Goal: Task Accomplishment & Management: Complete application form

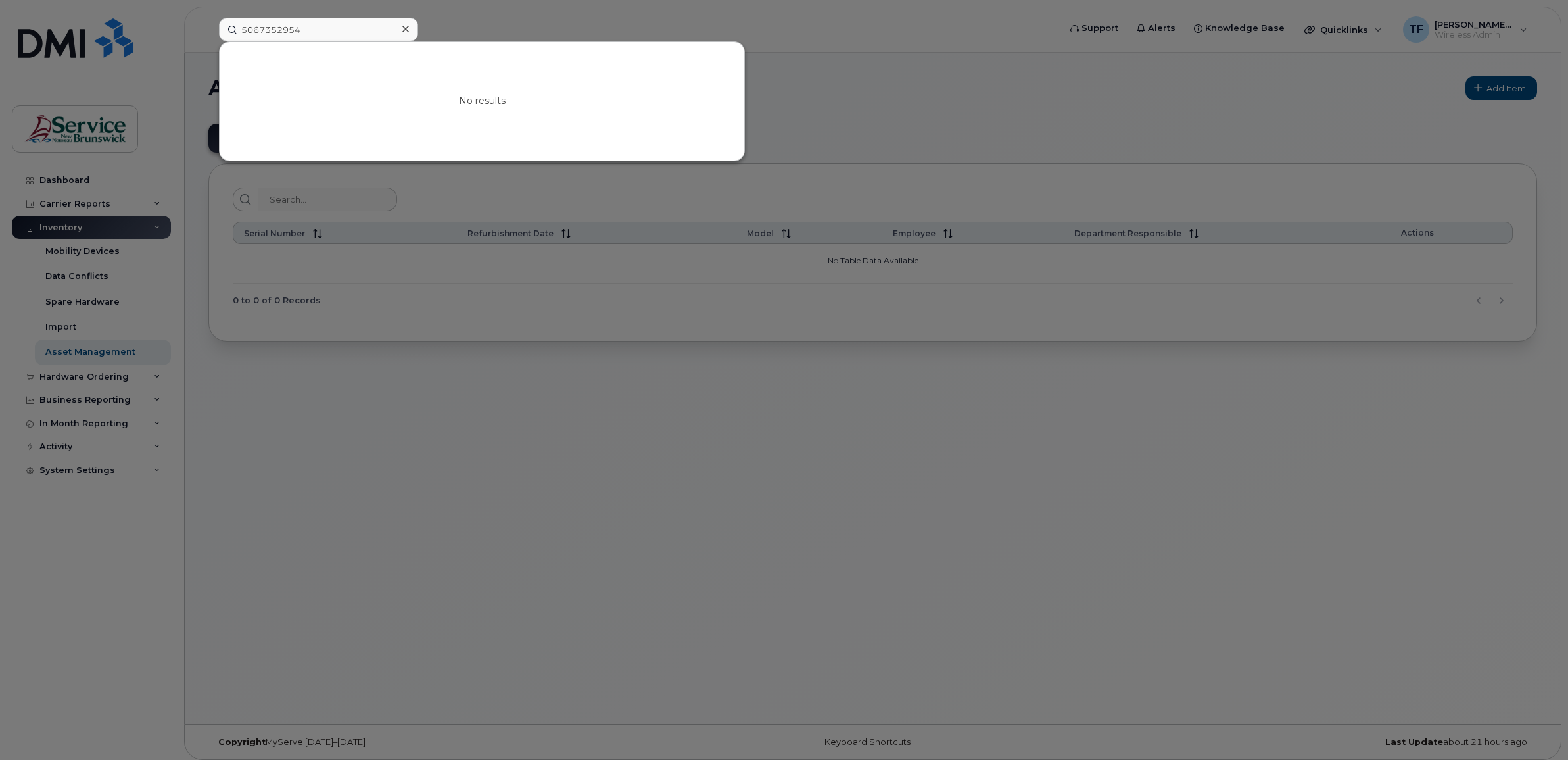
click at [468, 21] on div at bounding box center [784, 380] width 1568 height 760
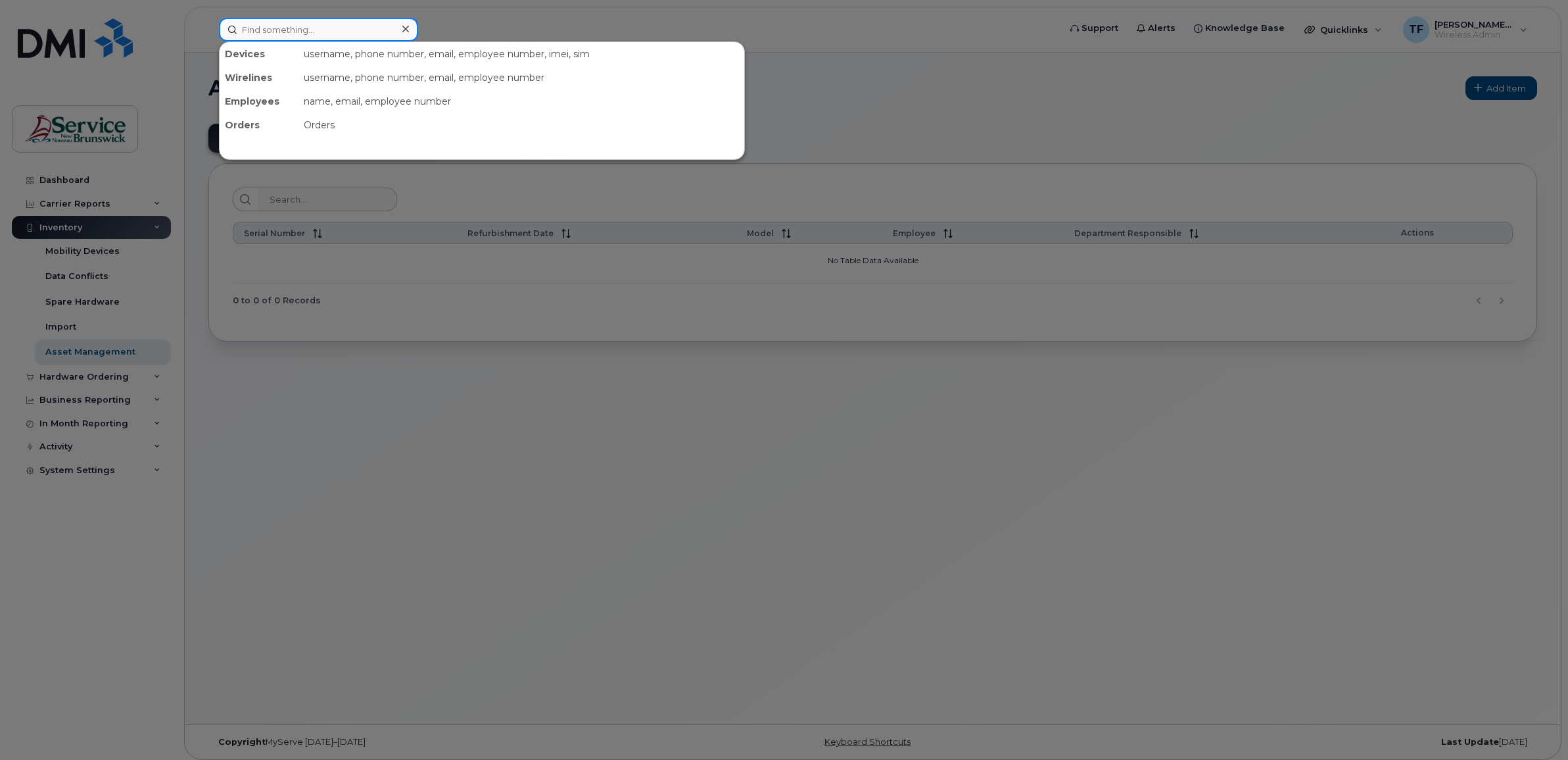
click at [330, 24] on input at bounding box center [319, 29] width 199 height 24
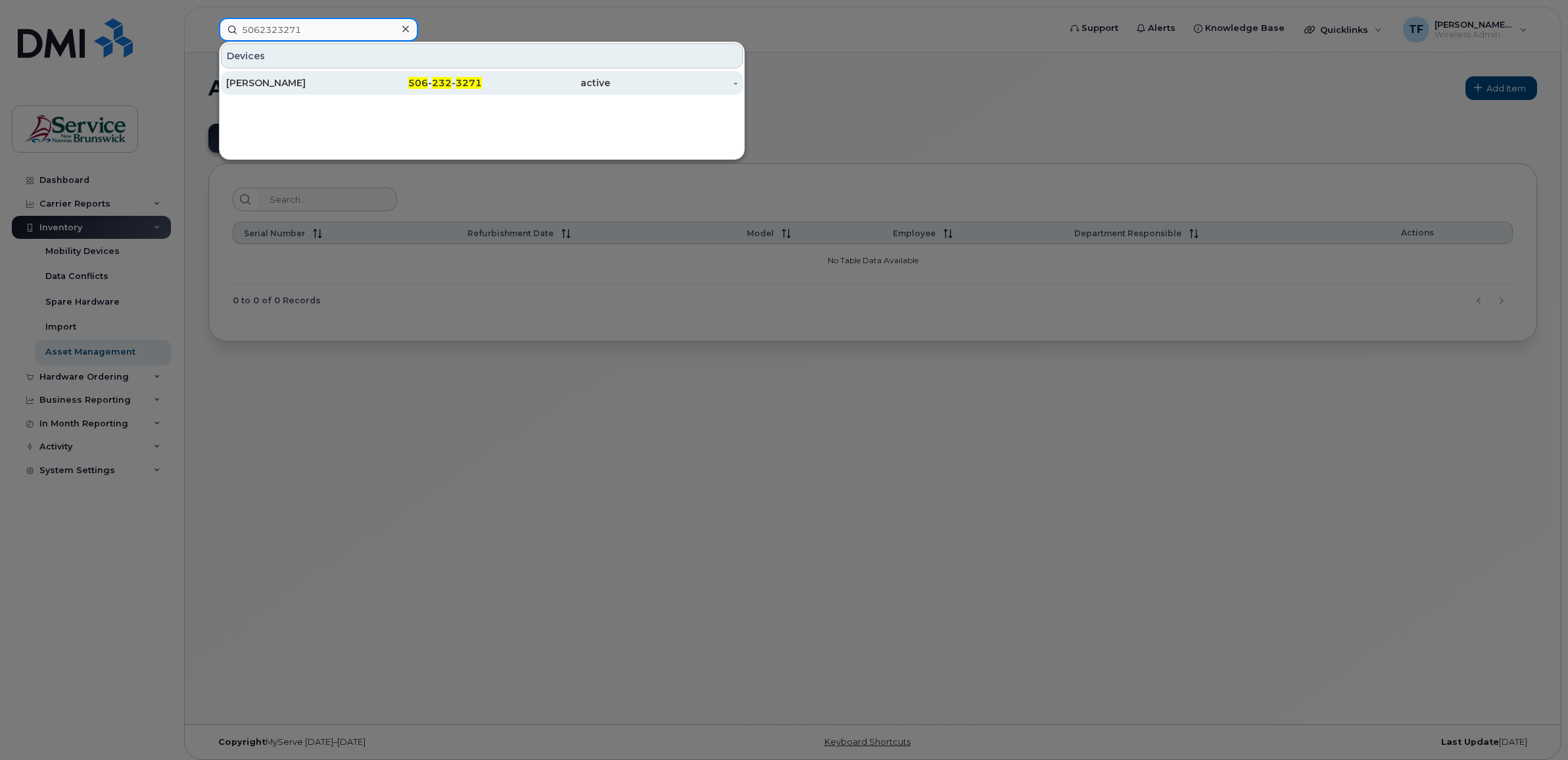
type input "5062323271"
click at [345, 84] on div "[PERSON_NAME]" at bounding box center [290, 83] width 128 height 13
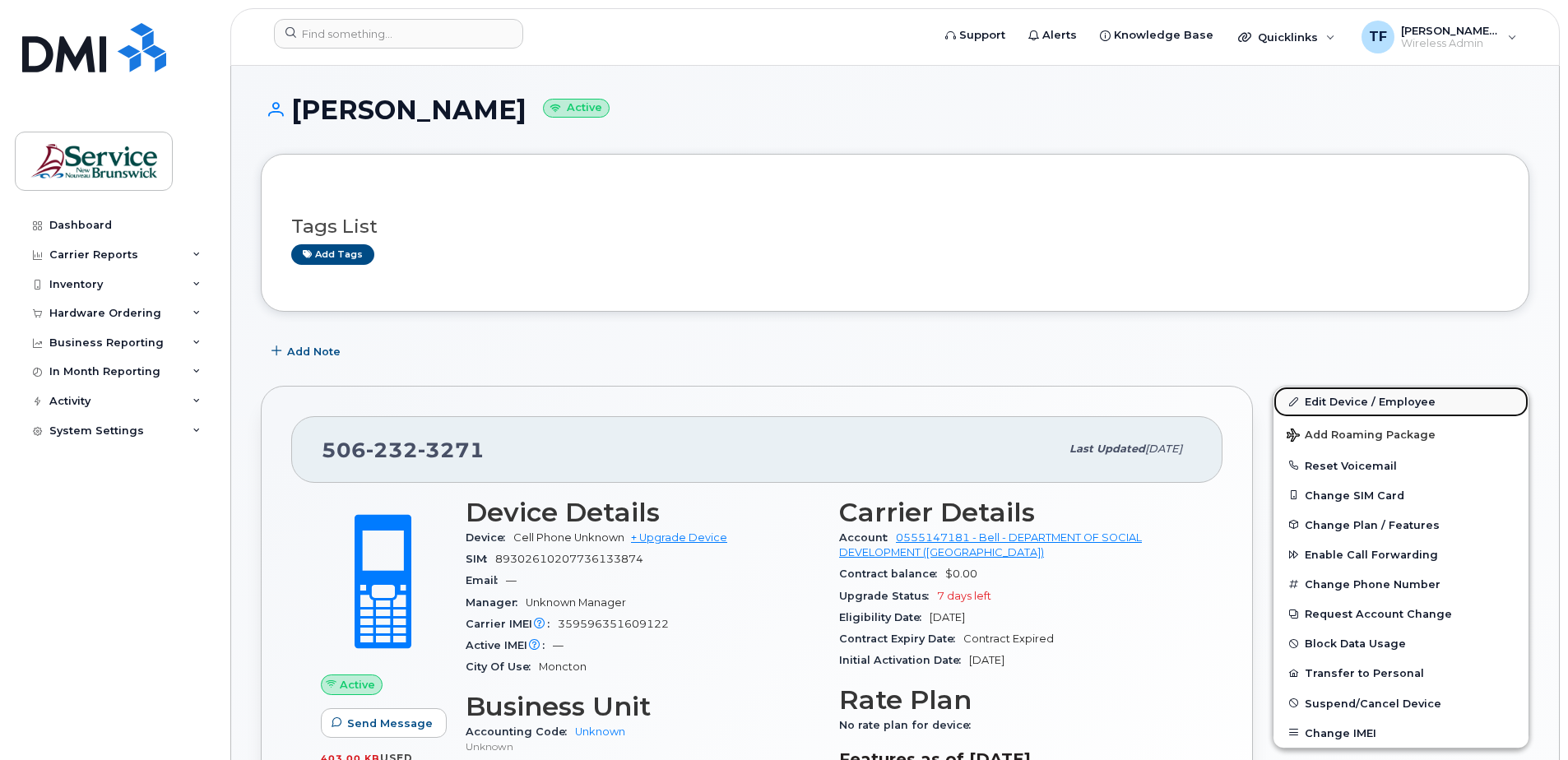
click at [1364, 402] on link "Edit Device / Employee" at bounding box center [1401, 401] width 255 height 30
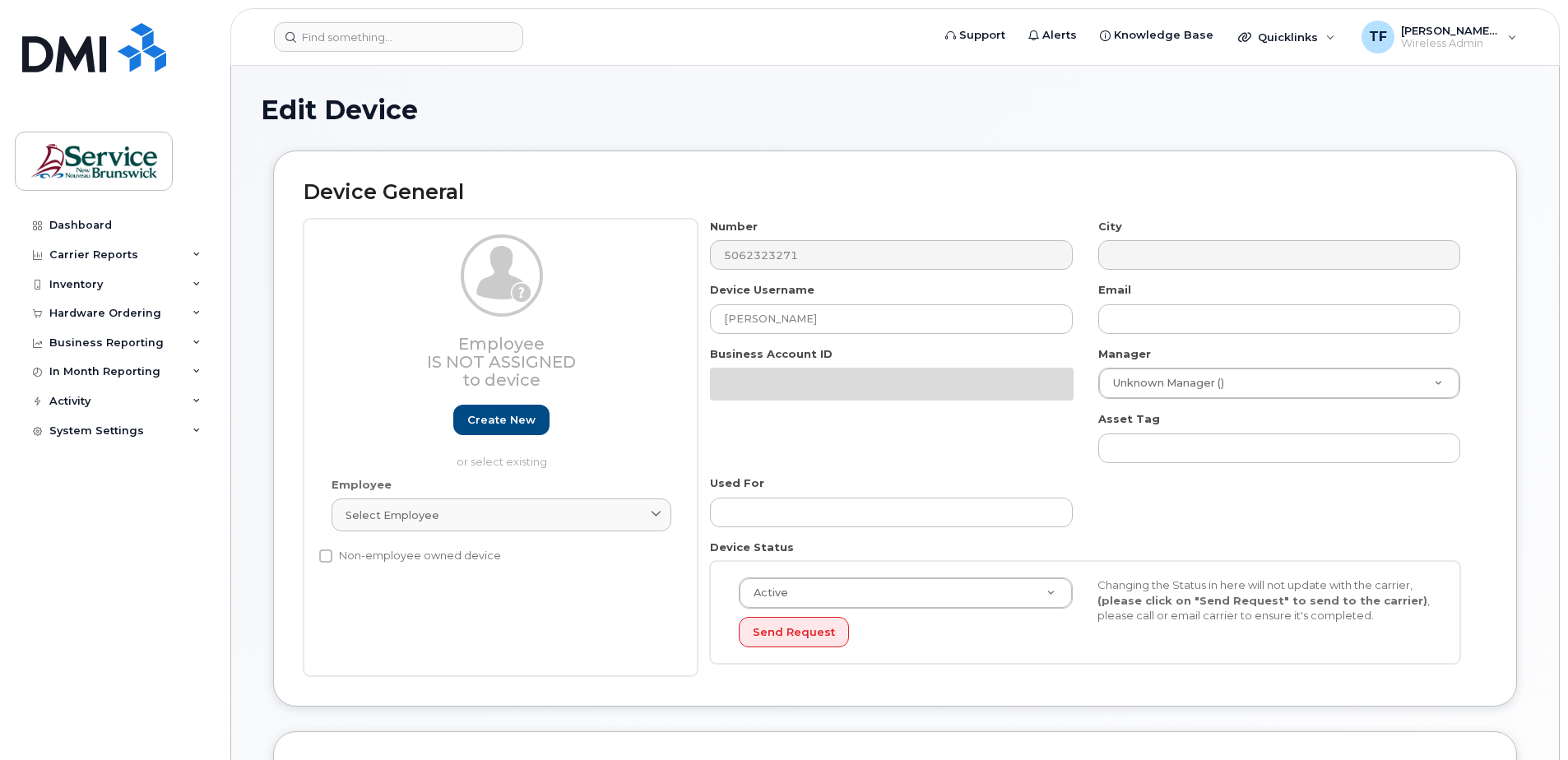
select select "34535600"
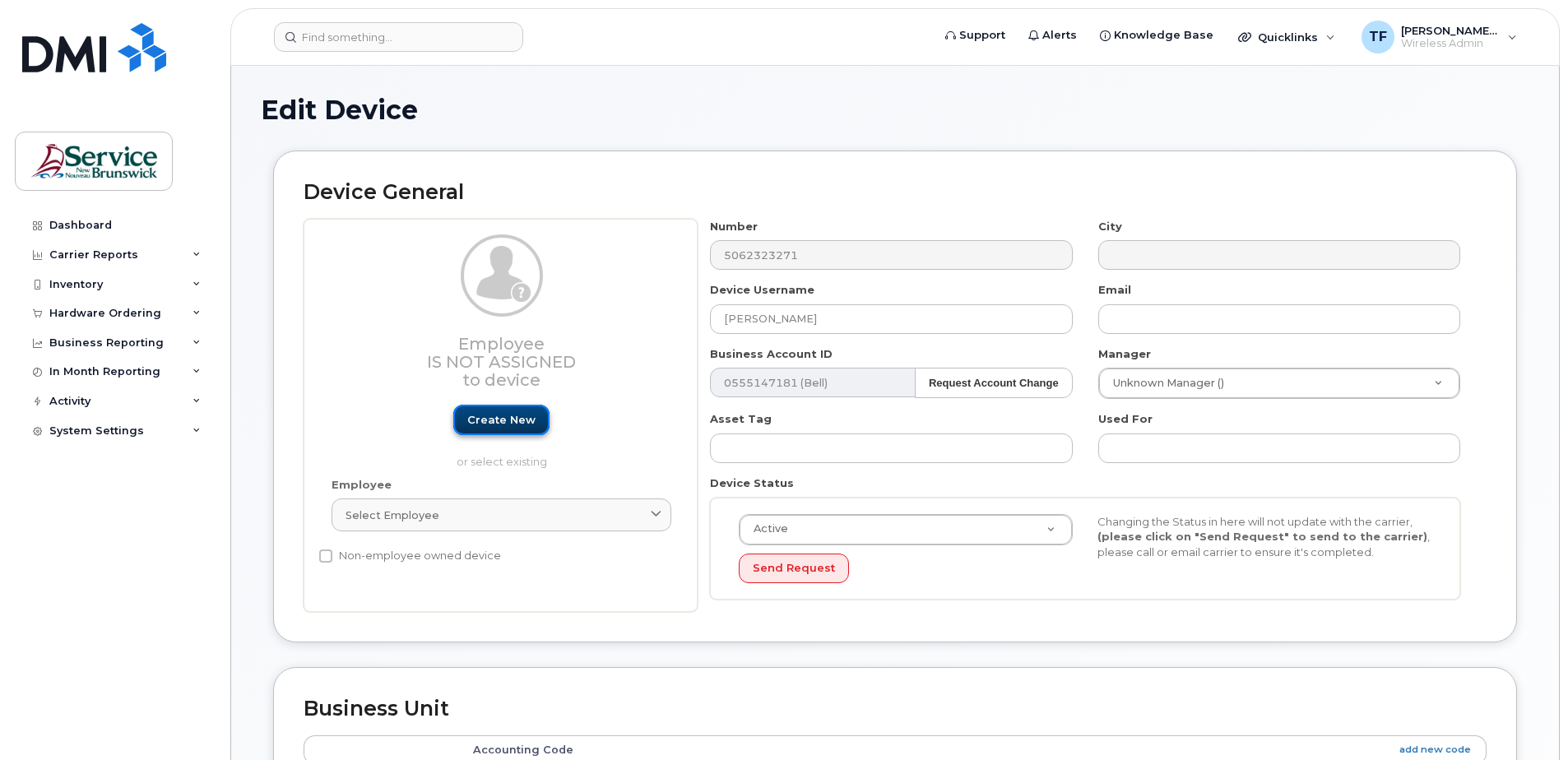
click at [514, 418] on link "Create new" at bounding box center [501, 420] width 97 height 31
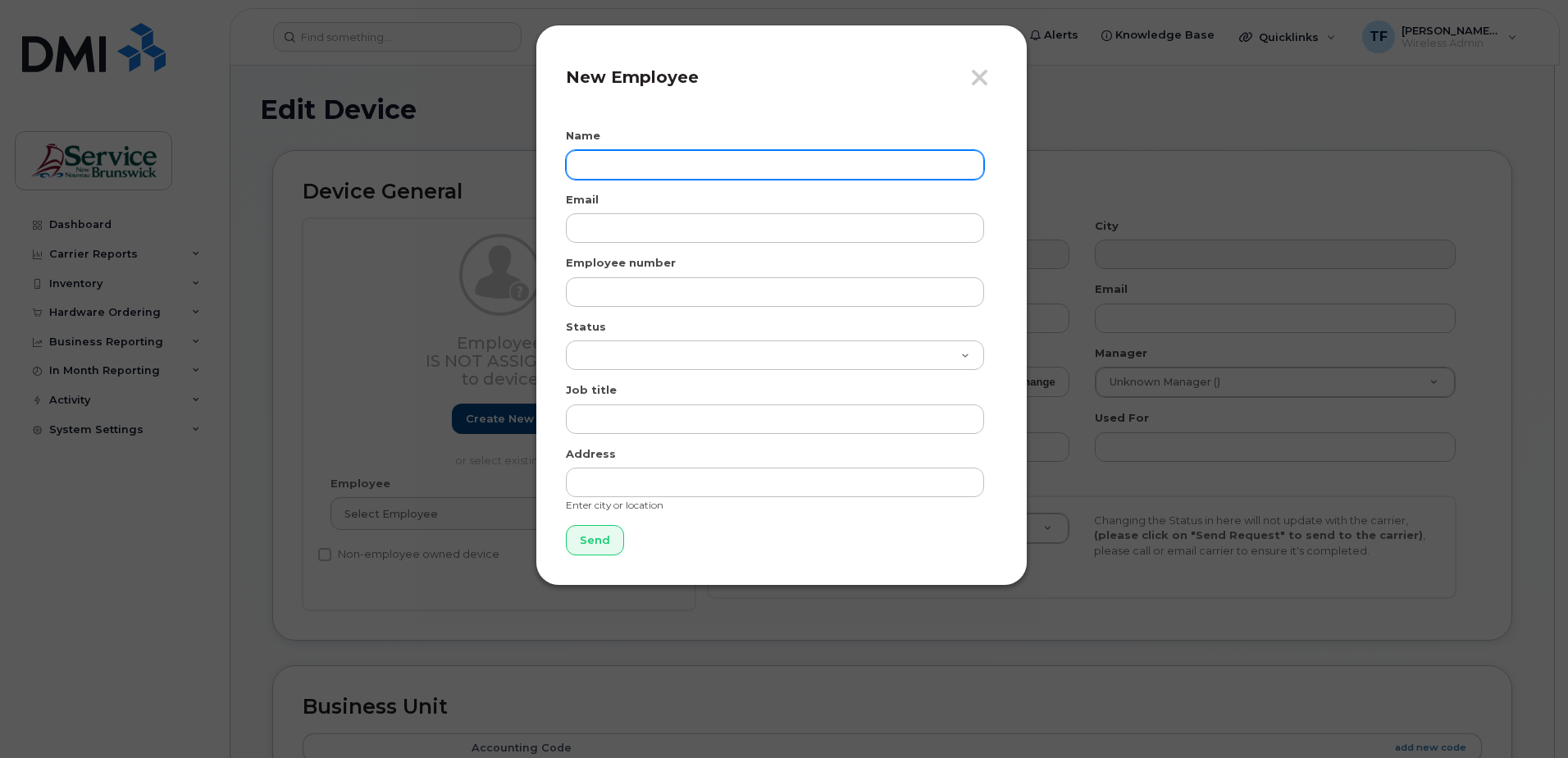
click at [657, 159] on input "text" at bounding box center [775, 164] width 418 height 30
click at [770, 163] on input "text" at bounding box center [775, 164] width 418 height 30
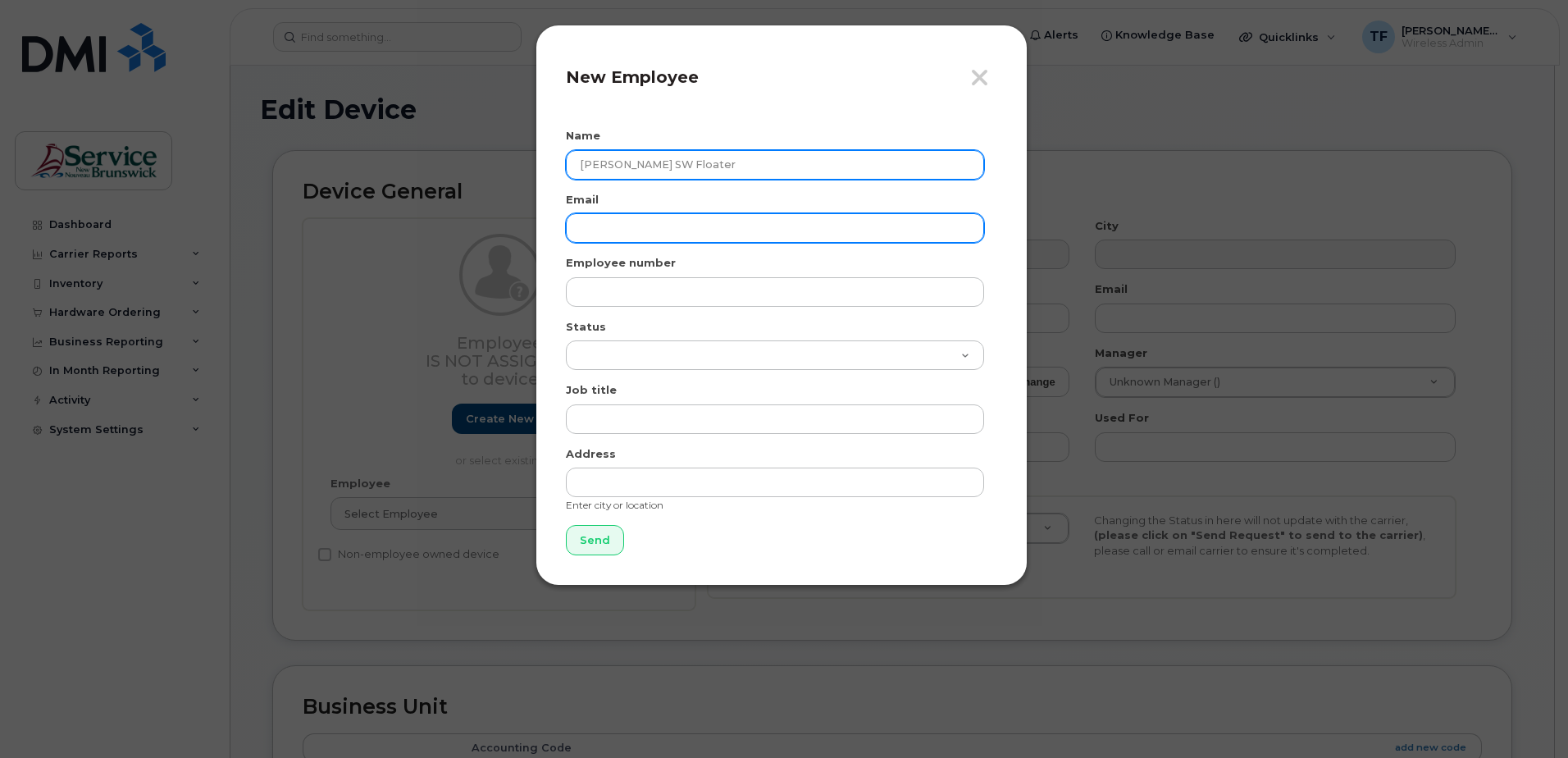
type input "[PERSON_NAME] SW Floater"
click at [681, 219] on input "email" at bounding box center [775, 228] width 418 height 30
click at [702, 222] on input "email" at bounding box center [775, 228] width 418 height 30
paste input "[PERSON_NAME][EMAIL_ADDRESS][PERSON_NAME][DOMAIN_NAME]>"
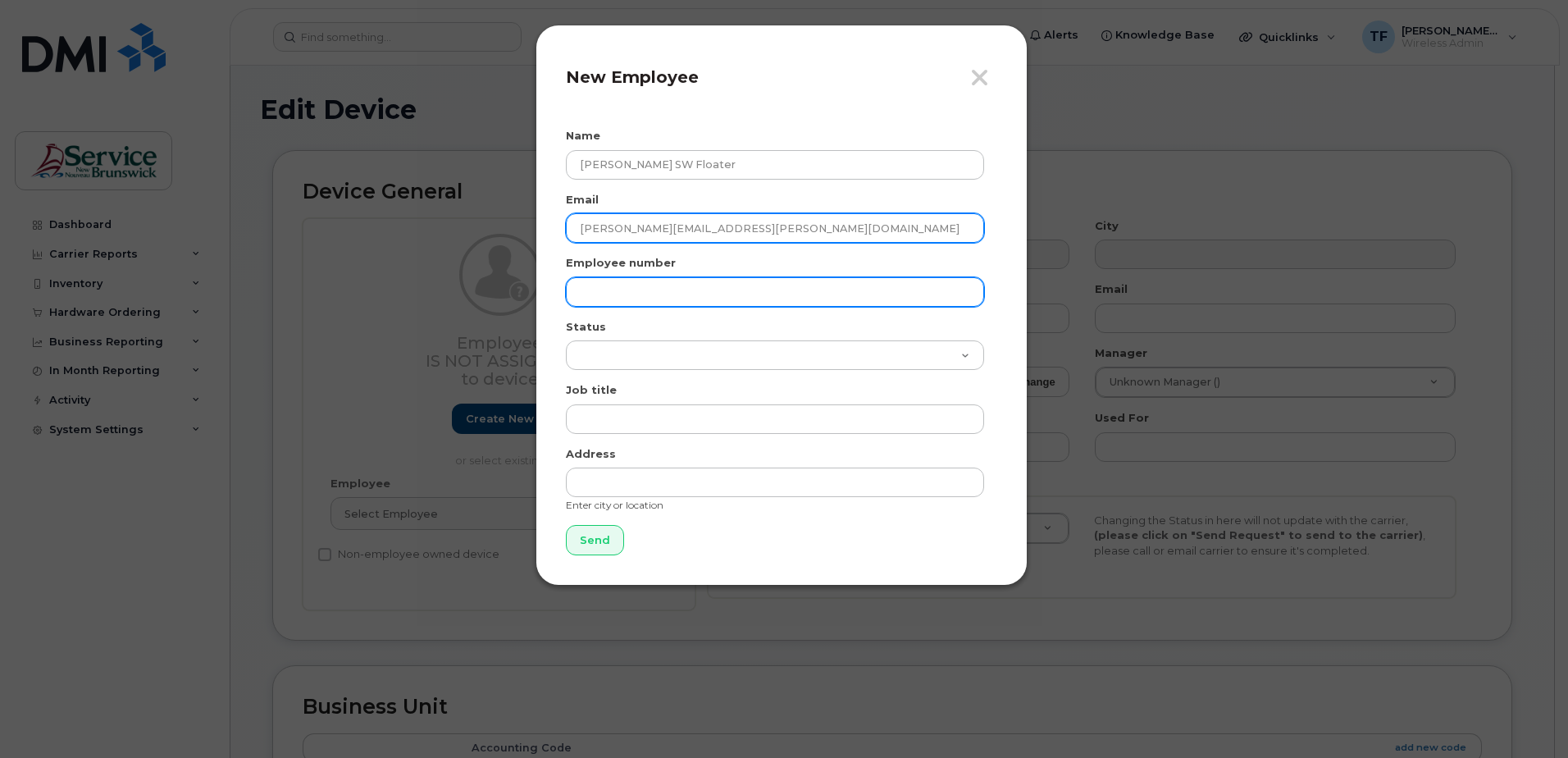
type input "[PERSON_NAME][EMAIL_ADDRESS][PERSON_NAME][DOMAIN_NAME]"
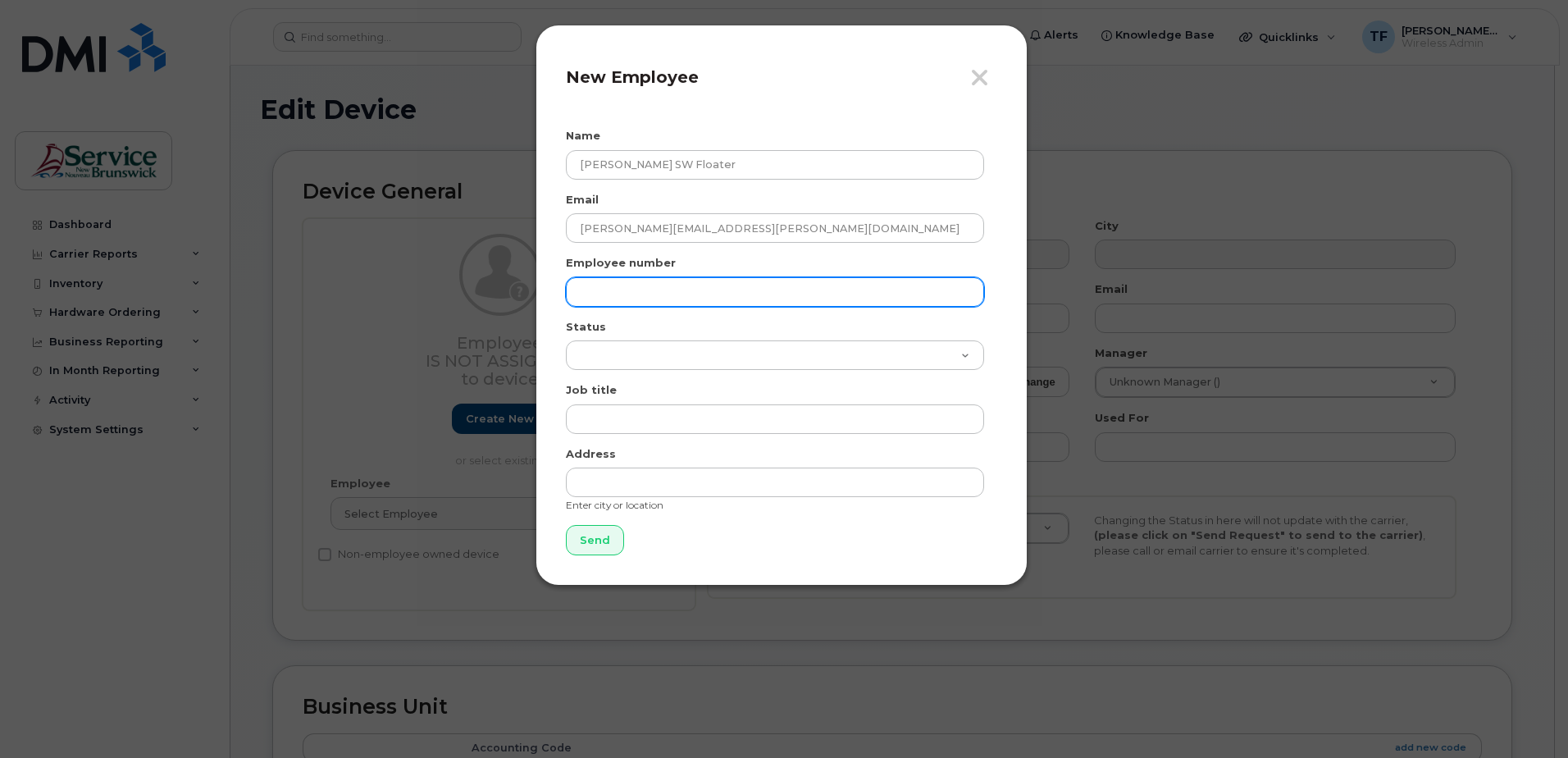
click at [654, 292] on input "text" at bounding box center [775, 292] width 418 height 30
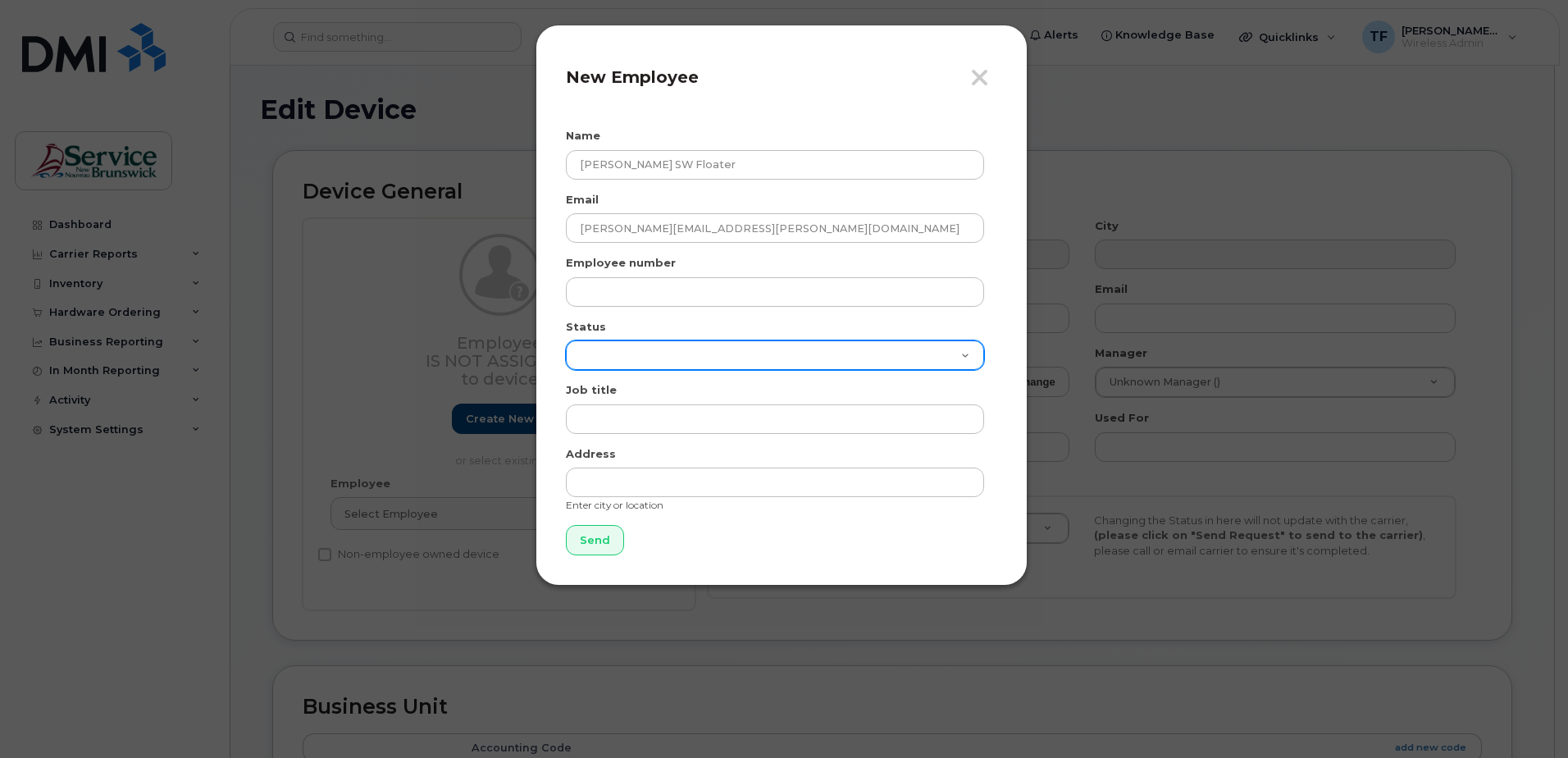
click at [582, 354] on select "Active On-Leave Long Term Short Term Maternity Leave Temp Layoff Inactive" at bounding box center [775, 355] width 418 height 30
select select "active"
click at [566, 340] on select "Active On-Leave Long Term Short Term Maternity Leave Temp Layoff Inactive" at bounding box center [775, 355] width 418 height 30
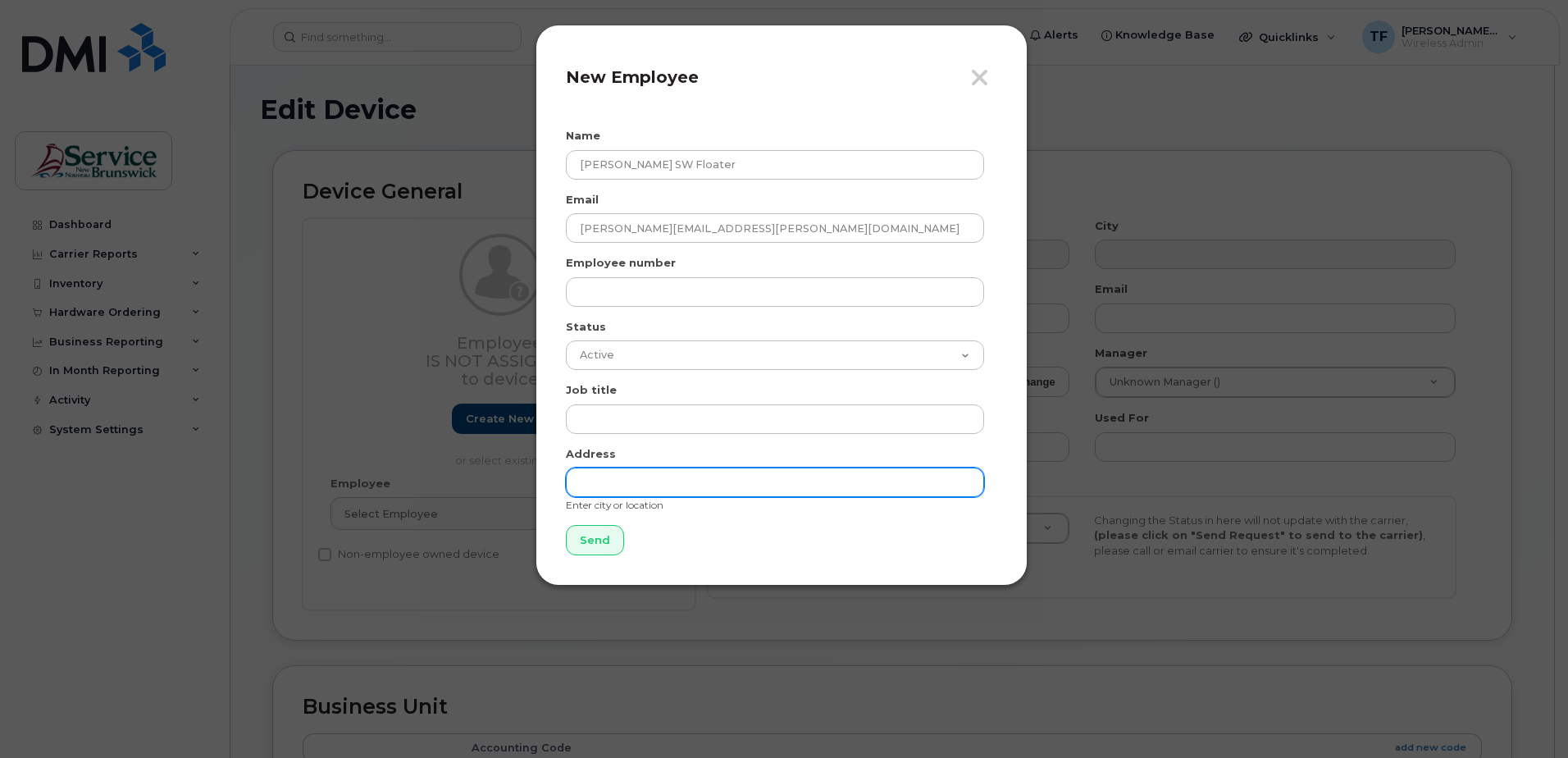
click at [638, 481] on input "text" at bounding box center [775, 481] width 418 height 30
click at [637, 490] on input "text" at bounding box center [775, 481] width 418 height 30
type input "[STREET_ADDRESS]"
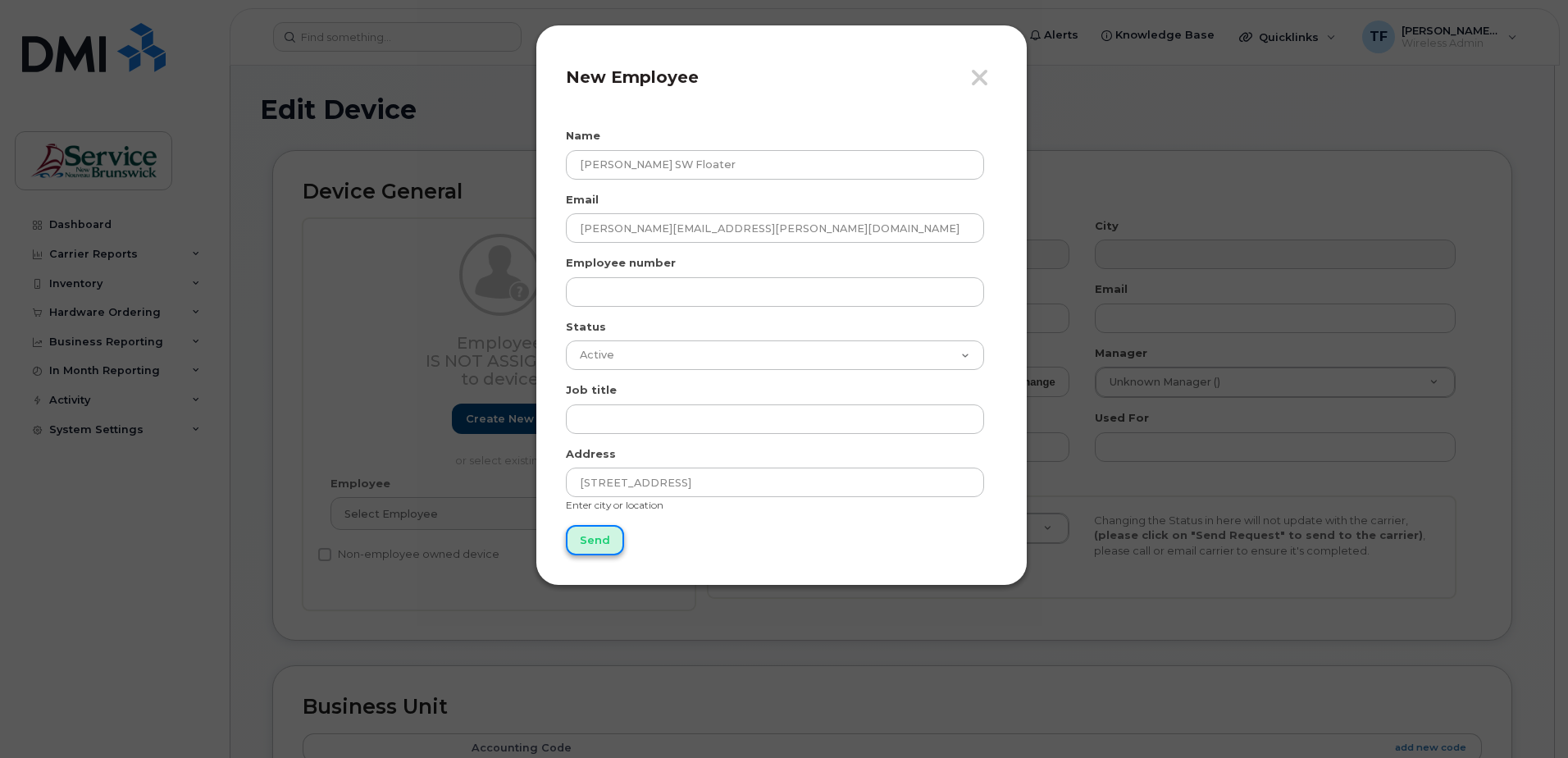
click at [584, 541] on input "Send" at bounding box center [595, 541] width 58 height 31
type input "Send"
